Goal: Entertainment & Leisure: Consume media (video, audio)

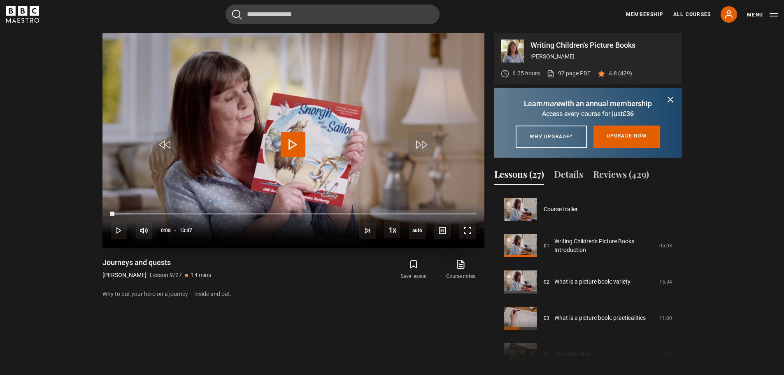
scroll to position [591, 0]
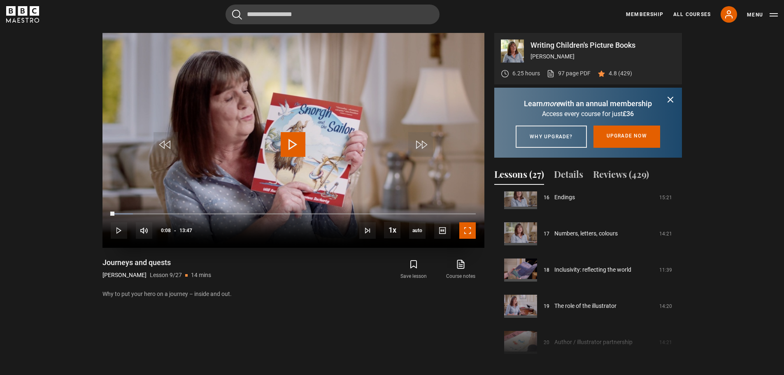
click at [468, 226] on span "Video Player" at bounding box center [467, 230] width 16 height 16
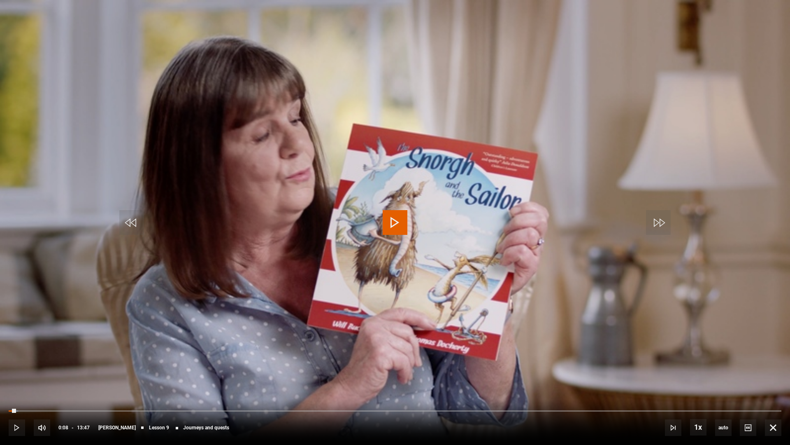
click at [394, 223] on span "Video Player" at bounding box center [395, 222] width 25 height 25
click at [19, 375] on span "Video Player" at bounding box center [17, 427] width 16 height 16
click at [774, 375] on span "Video Player" at bounding box center [773, 427] width 16 height 16
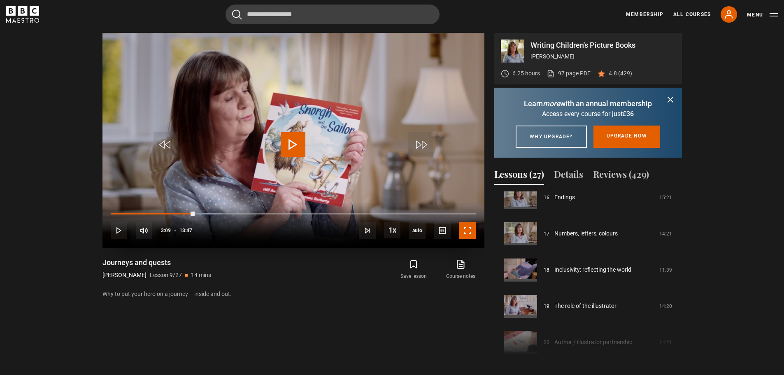
click at [466, 231] on span "Video Player" at bounding box center [467, 230] width 16 height 16
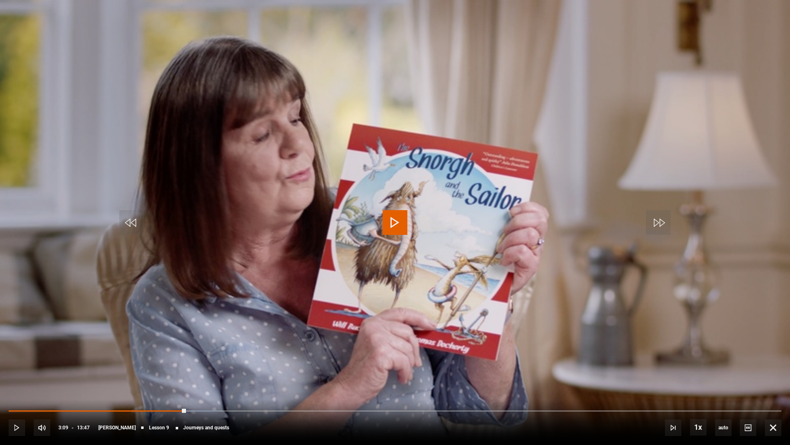
click at [393, 212] on span "Video Player" at bounding box center [395, 222] width 25 height 25
click at [775, 375] on span "Video Player" at bounding box center [773, 427] width 16 height 16
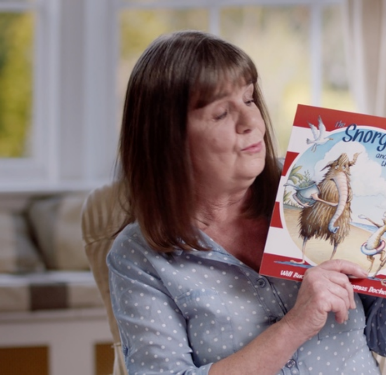
scroll to position [0, 0]
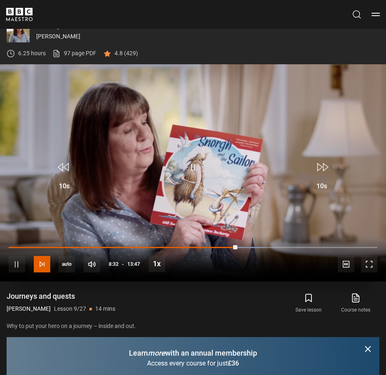
drag, startPoint x: 40, startPoint y: 263, endPoint x: 43, endPoint y: 261, distance: 4.2
click at [41, 263] on span "Video Player" at bounding box center [42, 264] width 16 height 16
